Goal: Task Accomplishment & Management: Use online tool/utility

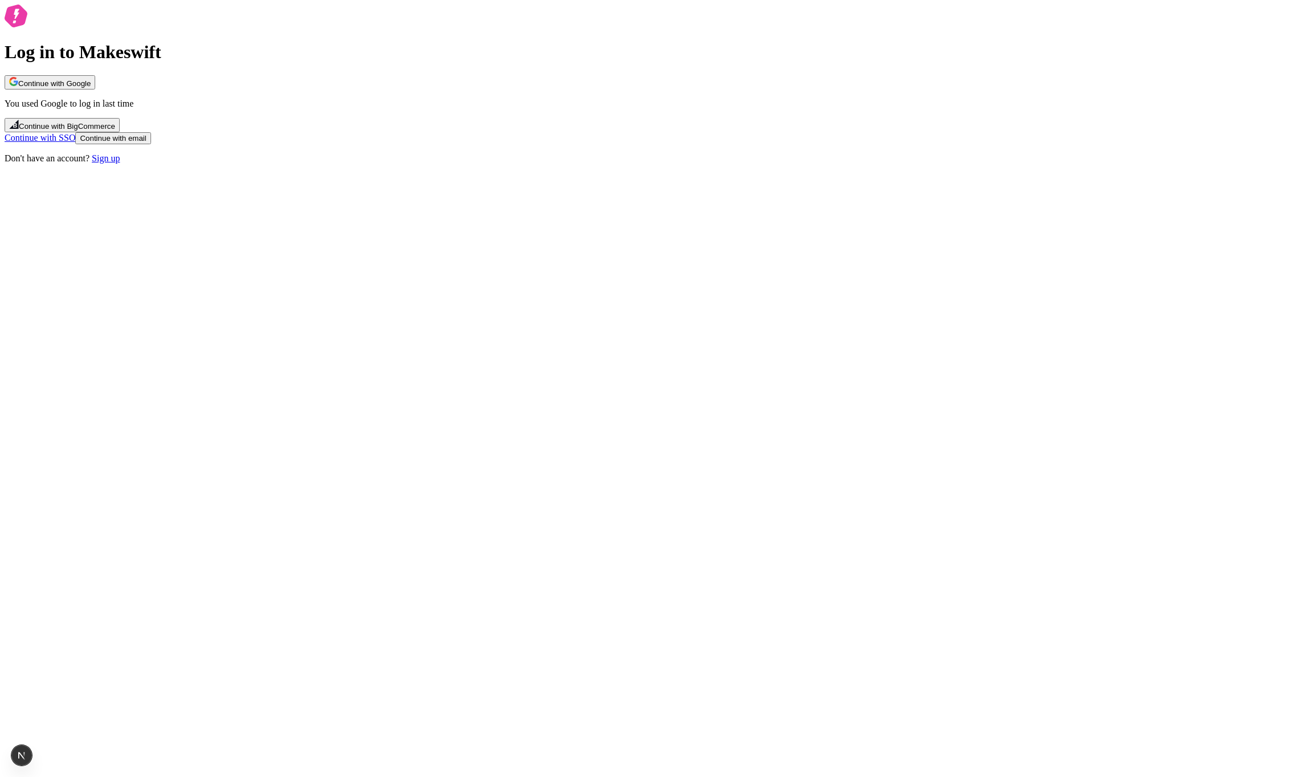
click at [91, 88] on span "Continue with Google" at bounding box center [54, 83] width 72 height 9
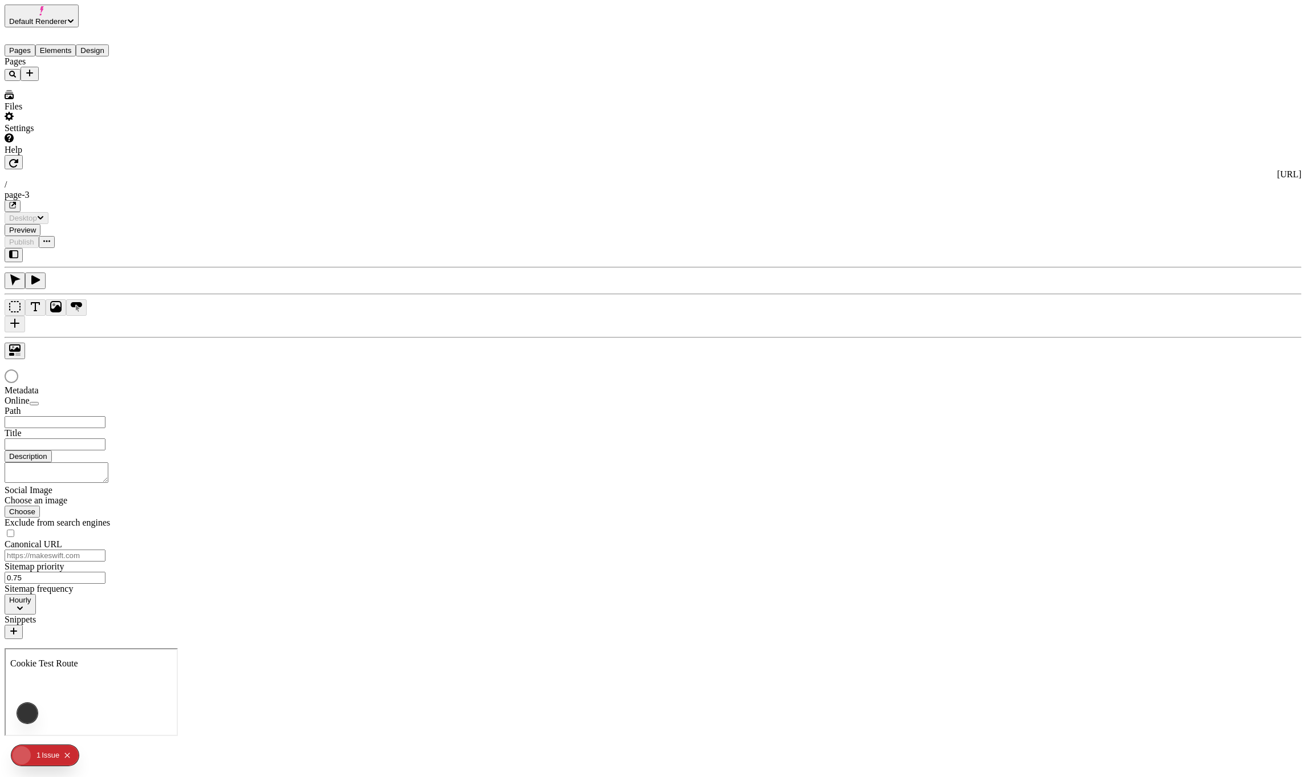
type input "/page-3"
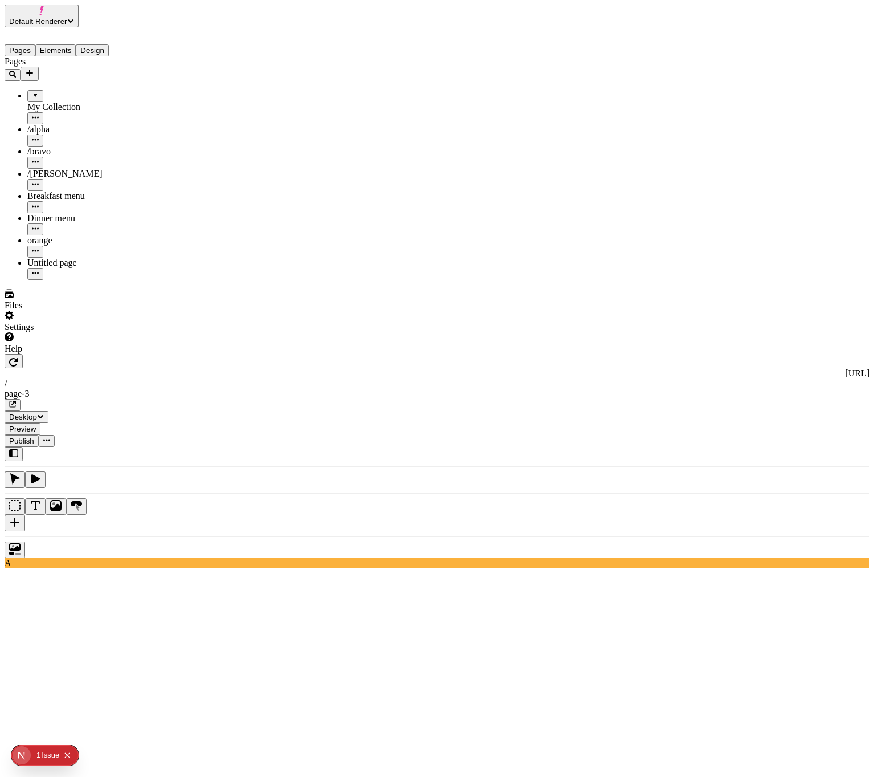
click at [27, 17] on span "Default Renderer" at bounding box center [38, 21] width 58 height 9
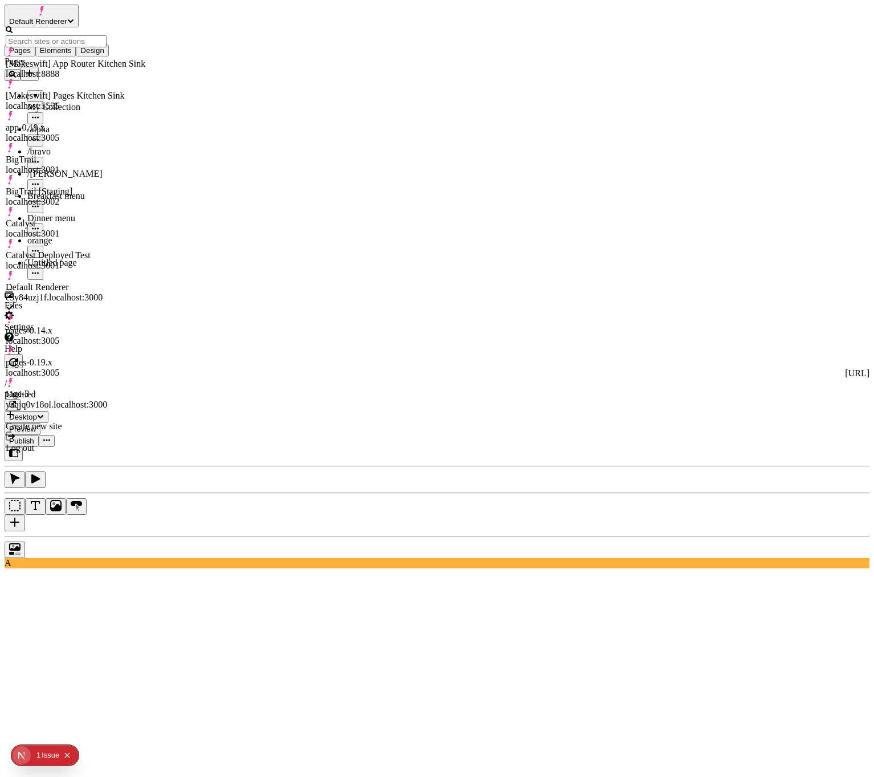
click at [141, 59] on div "[Makeswift] App Router Kitchen Sink localhost:8888" at bounding box center [76, 69] width 140 height 21
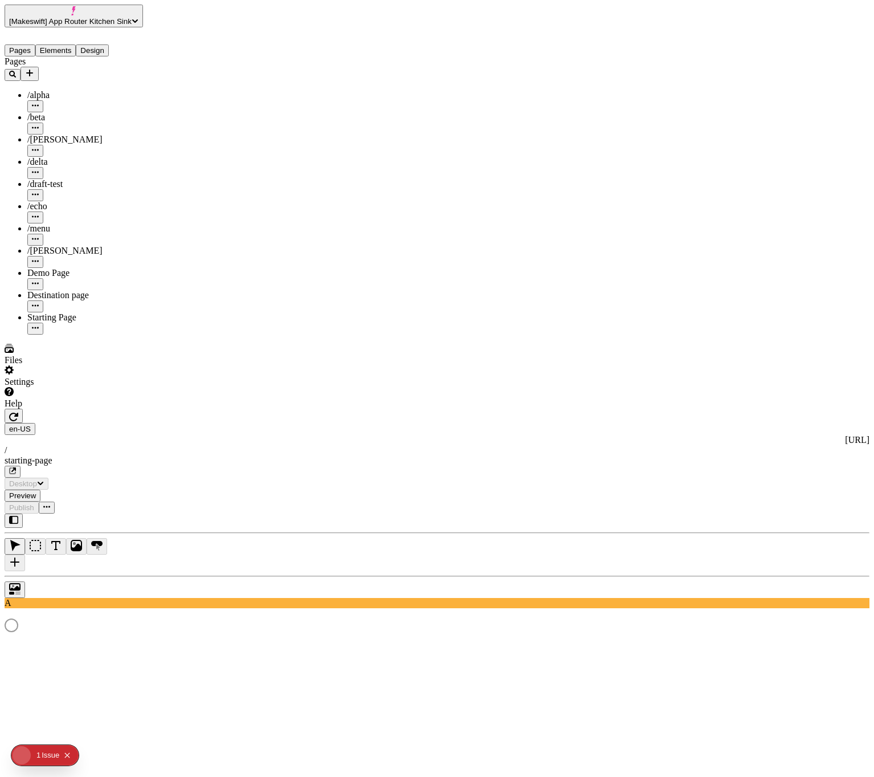
type input "/starting-page"
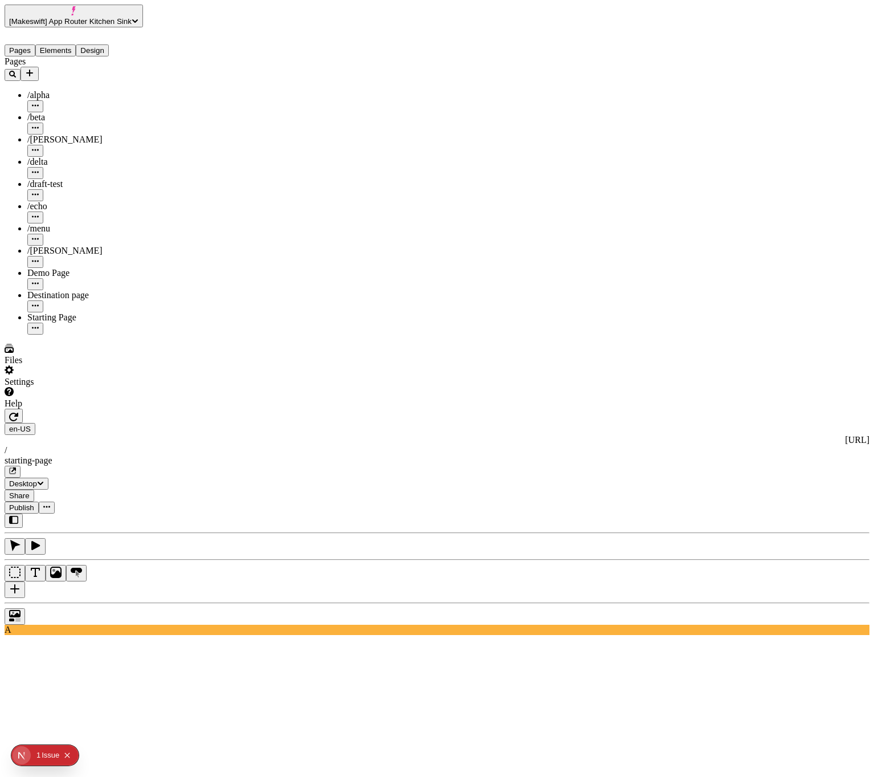
click at [41, 540] on icon "button" at bounding box center [35, 545] width 11 height 11
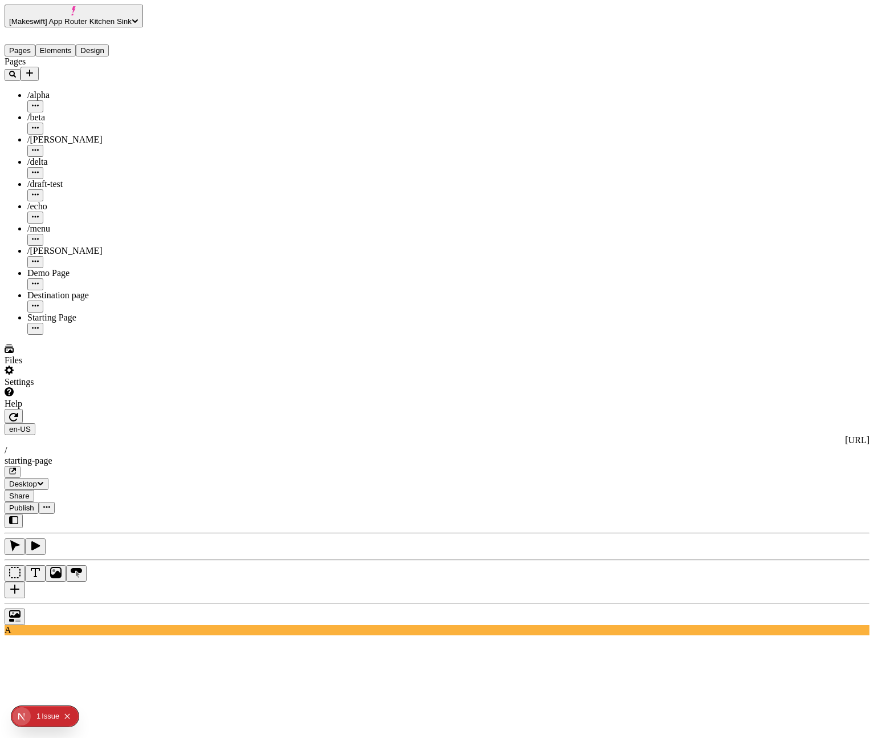
click at [67, 44] on button "Elements" at bounding box center [55, 50] width 41 height 12
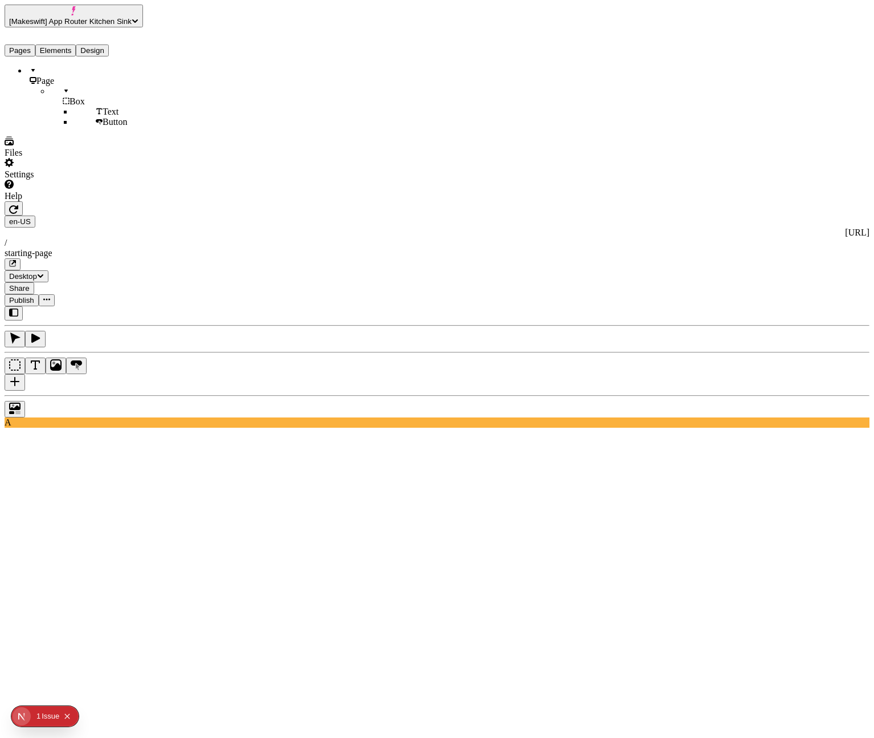
click at [35, 46] on button "Pages" at bounding box center [20, 50] width 31 height 12
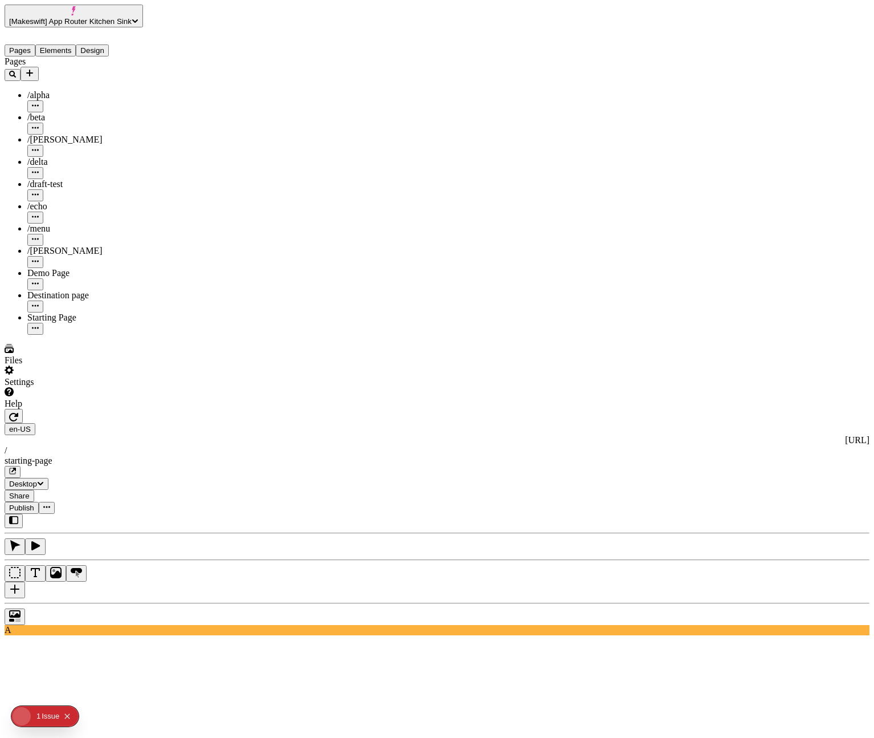
click at [83, 247] on ul "/alpha /beta /charlie /delta /draft-test /echo /menu /romeo Demo Page Destinati…" at bounding box center [87, 212] width 165 height 245
click at [80, 312] on div "Starting Page" at bounding box center [98, 317] width 142 height 10
click at [18, 412] on icon "button" at bounding box center [13, 416] width 9 height 9
click at [41, 540] on icon "button" at bounding box center [35, 545] width 11 height 11
click at [21, 540] on icon "button" at bounding box center [15, 545] width 10 height 11
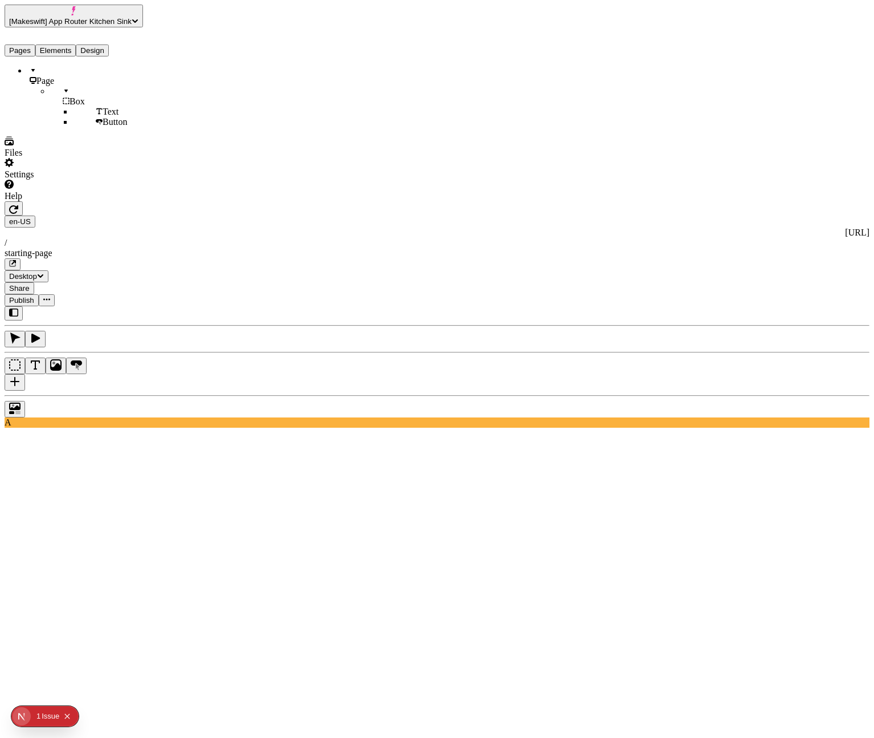
click at [59, 44] on button "Elements" at bounding box center [55, 50] width 41 height 12
click at [34, 44] on button "Pages" at bounding box center [20, 50] width 31 height 12
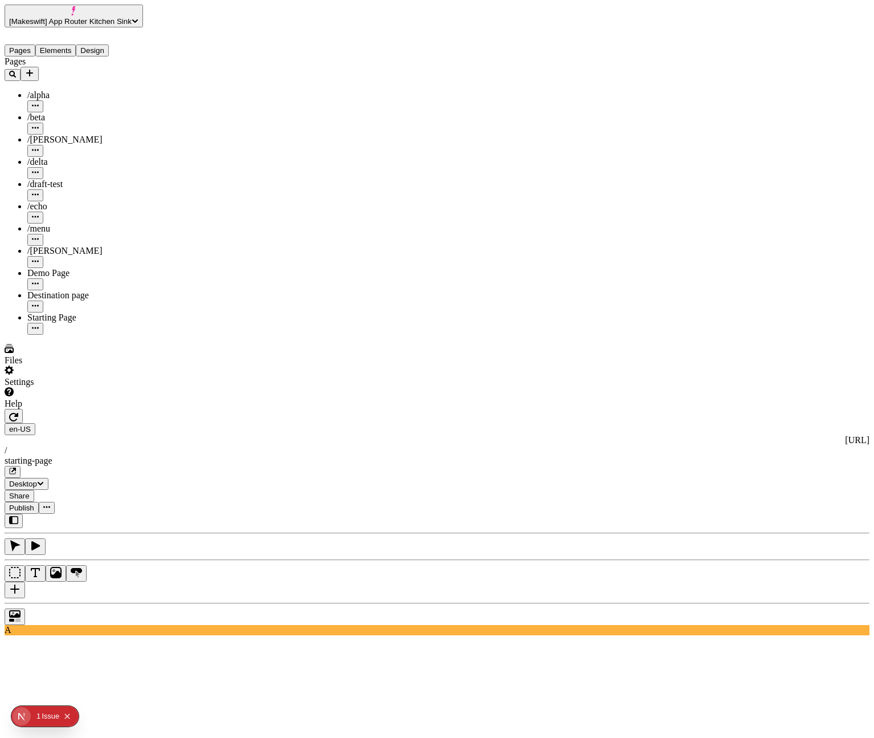
click at [18, 413] on icon "button" at bounding box center [13, 417] width 9 height 9
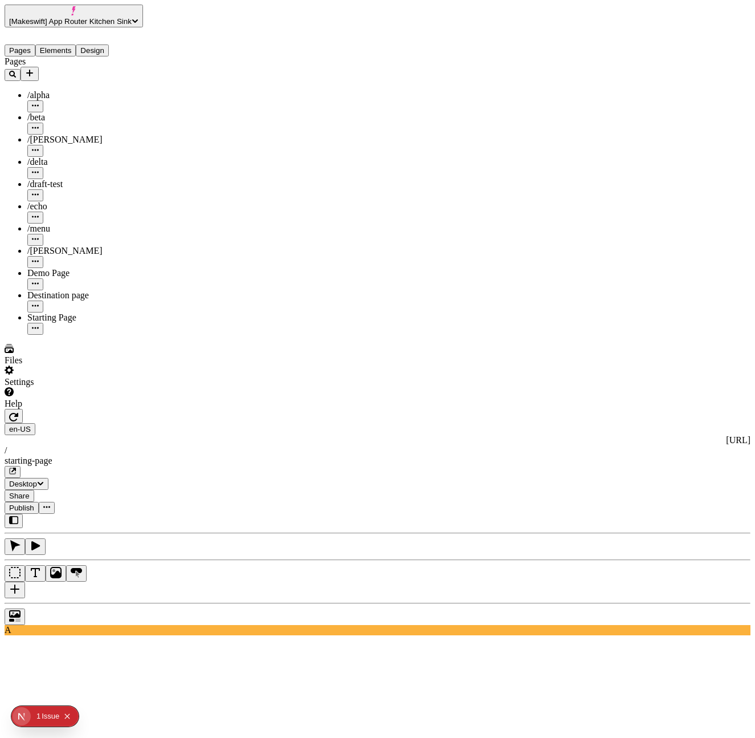
type input "505"
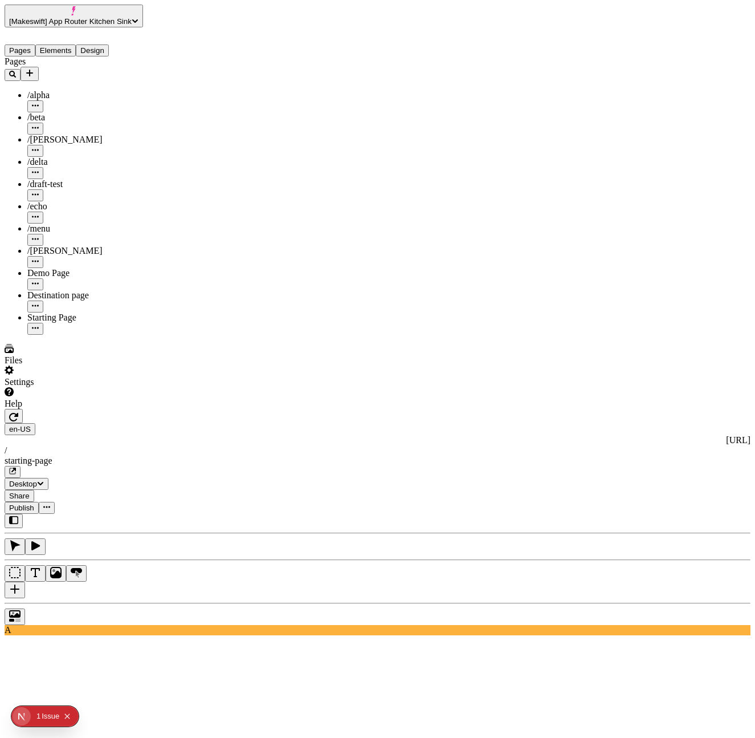
type input "530"
click at [18, 412] on icon "button" at bounding box center [13, 416] width 9 height 9
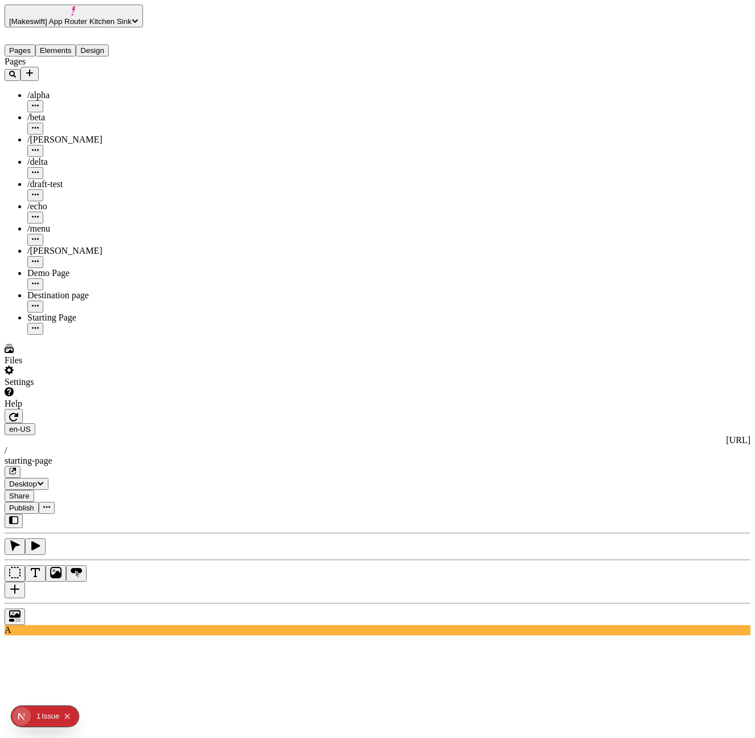
click at [168, 602] on div at bounding box center [378, 613] width 746 height 22
click at [170, 409] on div at bounding box center [90, 409] width 170 height 0
click at [161, 409] on div at bounding box center [85, 409] width 161 height 0
